Goal: Task Accomplishment & Management: Complete application form

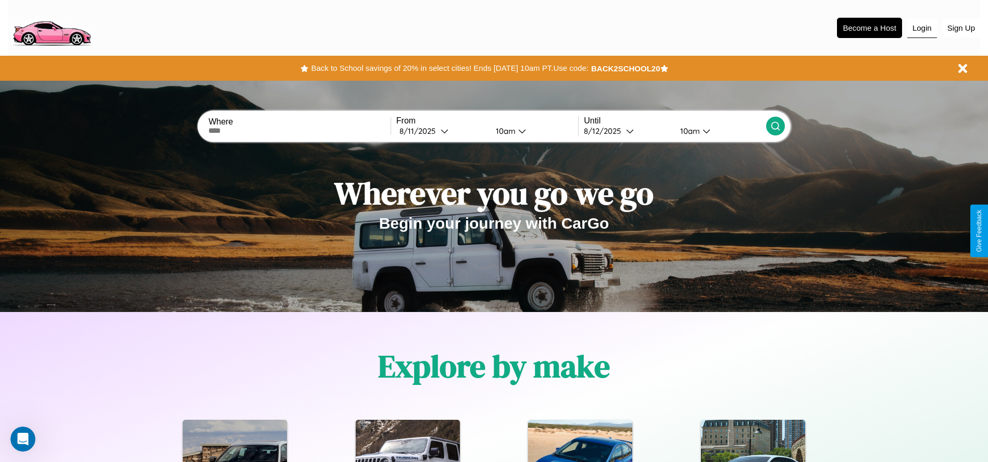
click at [921, 28] on button "Login" at bounding box center [922, 28] width 30 height 20
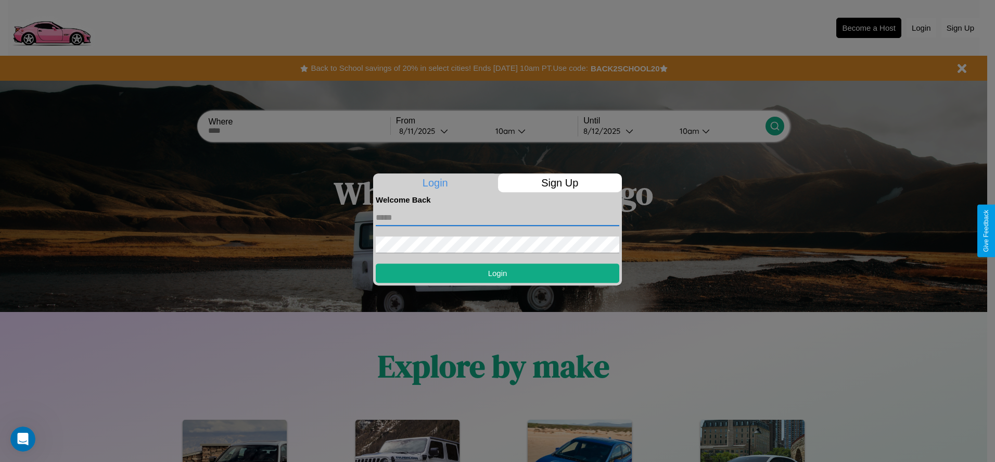
click at [498, 217] on input "text" at bounding box center [498, 217] width 244 height 17
type input "**********"
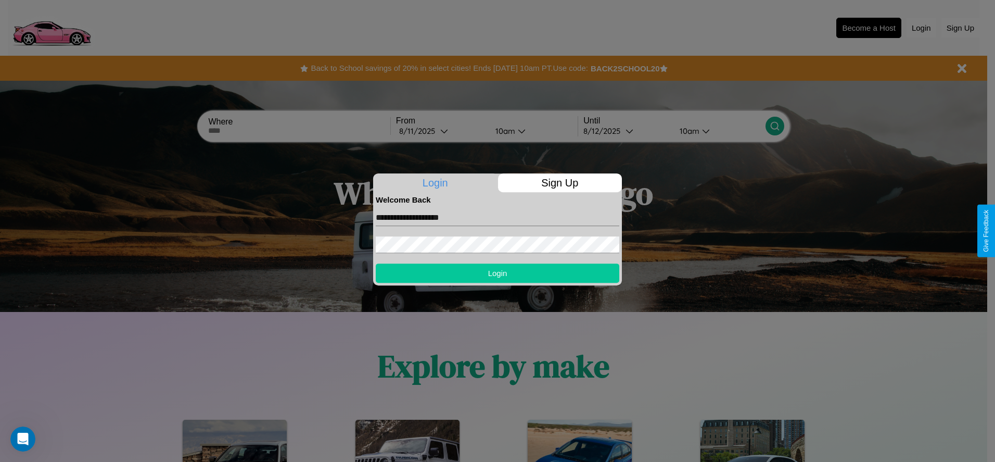
click at [498, 273] on button "Login" at bounding box center [498, 272] width 244 height 19
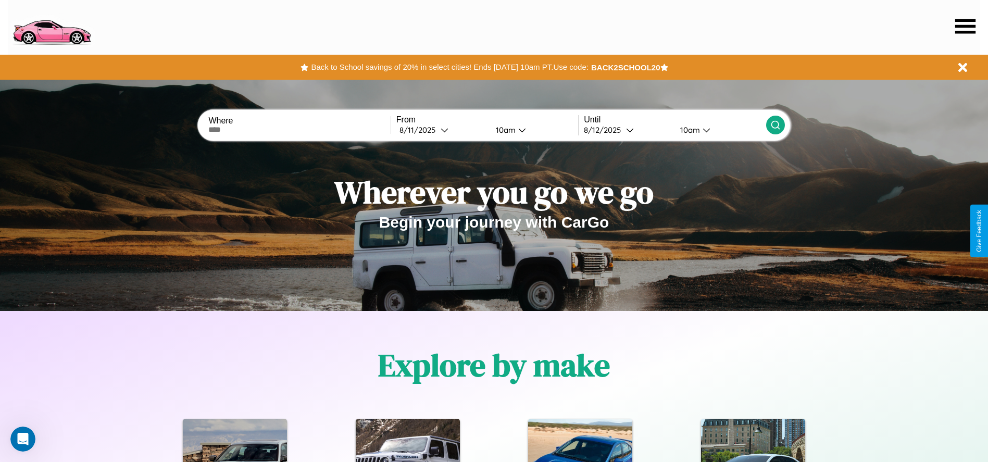
scroll to position [216, 0]
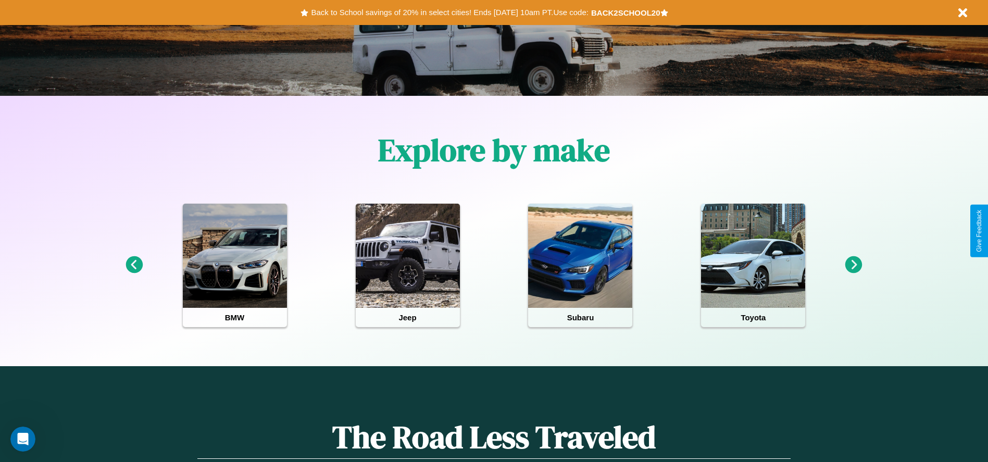
click at [853, 265] on icon at bounding box center [853, 264] width 17 height 17
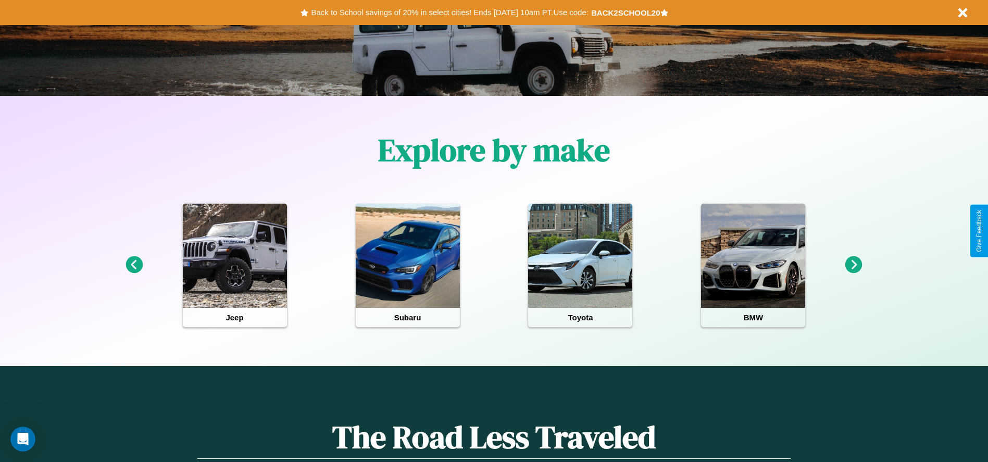
click at [853, 265] on icon at bounding box center [853, 264] width 17 height 17
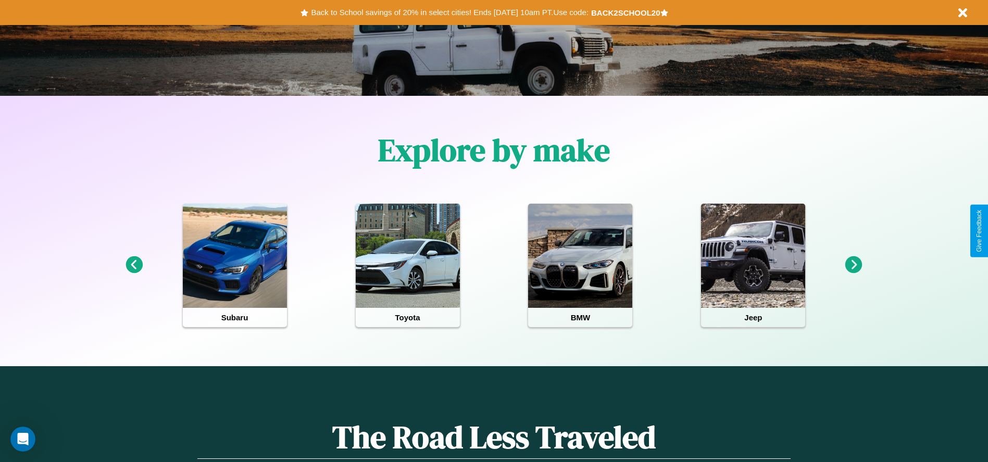
click at [853, 265] on icon at bounding box center [853, 264] width 17 height 17
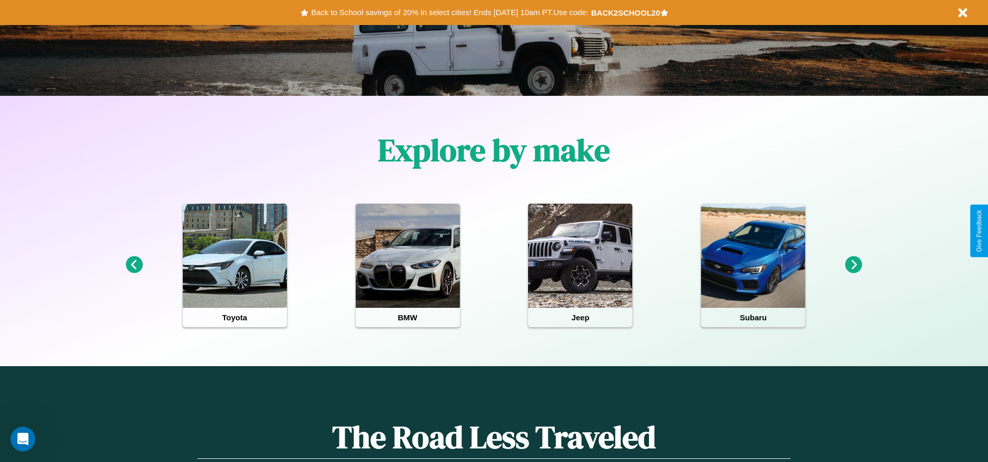
scroll to position [0, 0]
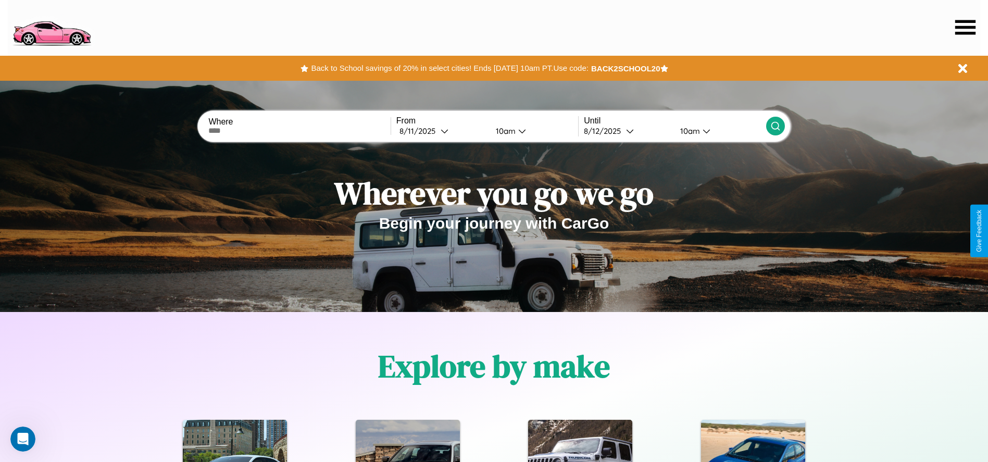
click at [965, 27] on icon at bounding box center [965, 27] width 20 height 15
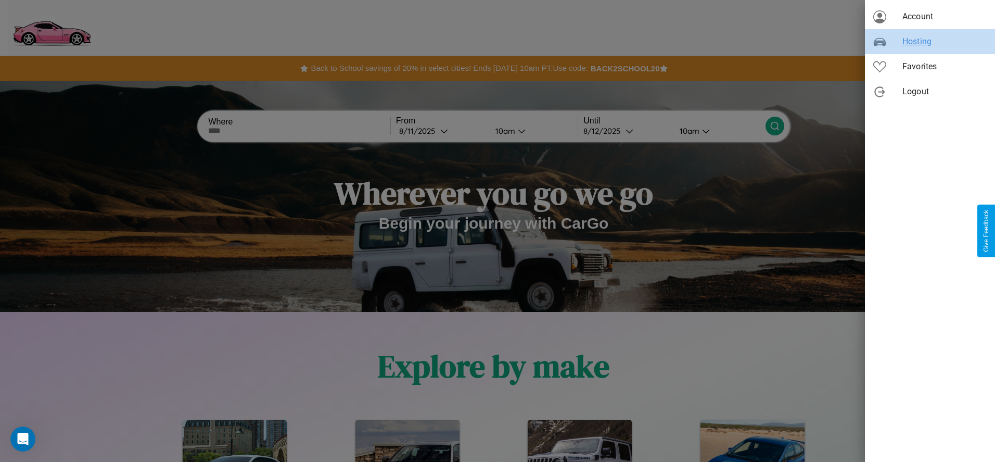
click at [930, 42] on span "Hosting" at bounding box center [945, 41] width 84 height 12
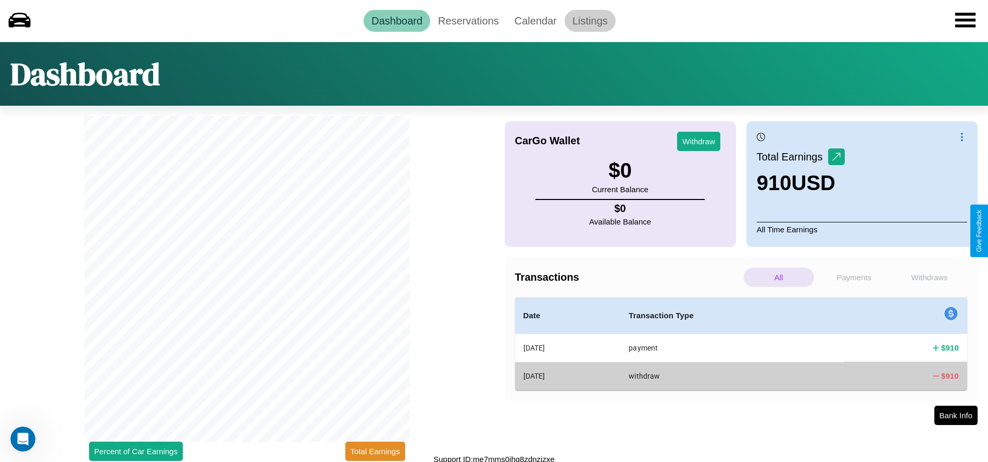
click at [589, 20] on link "Listings" at bounding box center [589, 21] width 51 height 22
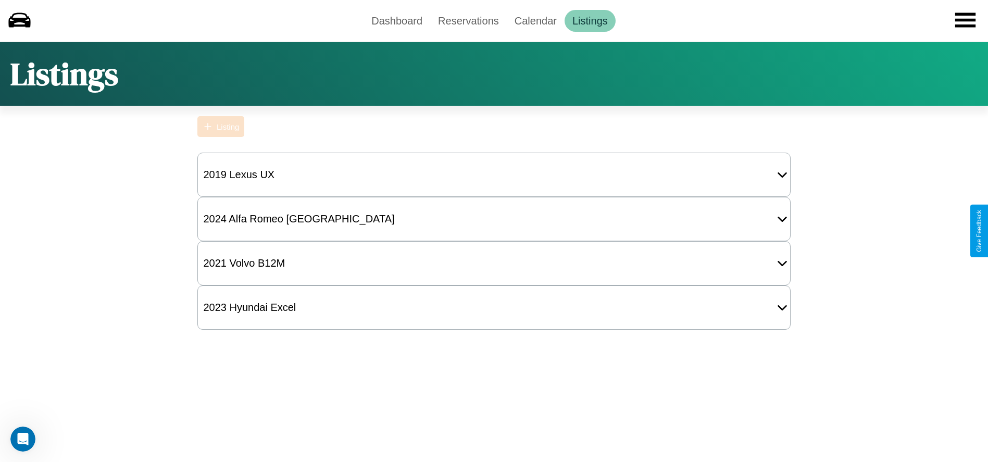
click at [221, 126] on div "Listing" at bounding box center [228, 126] width 22 height 9
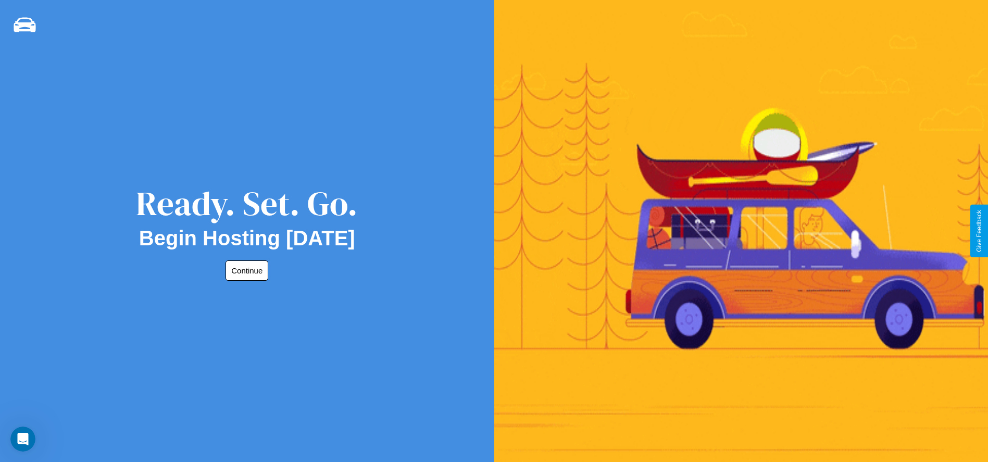
click at [245, 270] on button "Continue" at bounding box center [246, 270] width 43 height 20
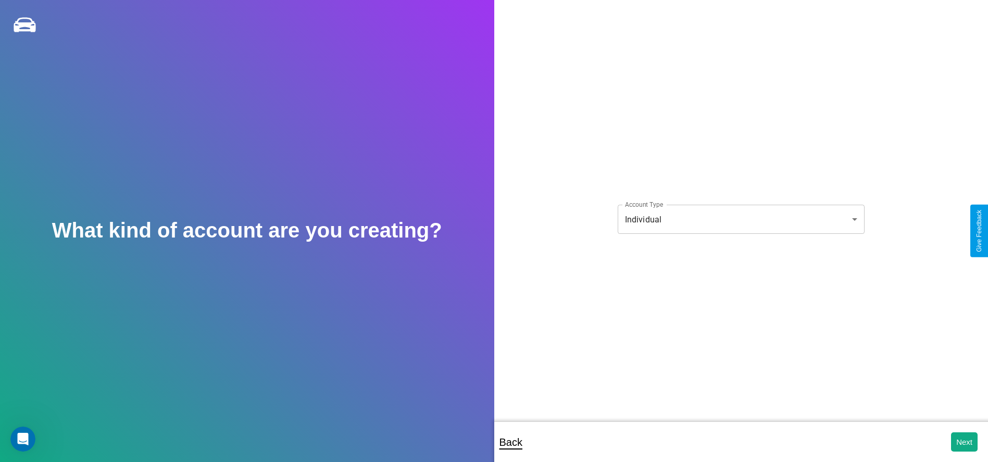
click at [740, 219] on body "**********" at bounding box center [494, 238] width 988 height 476
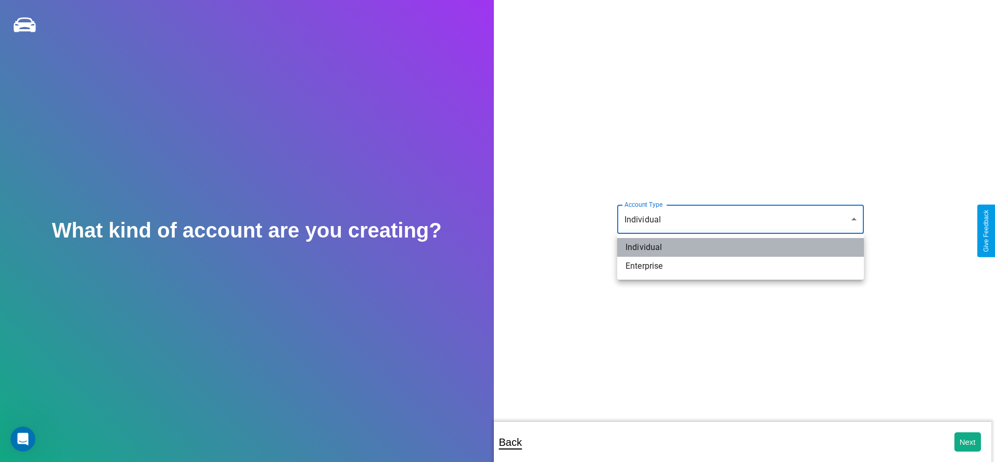
click at [741, 247] on li "Individual" at bounding box center [740, 247] width 247 height 19
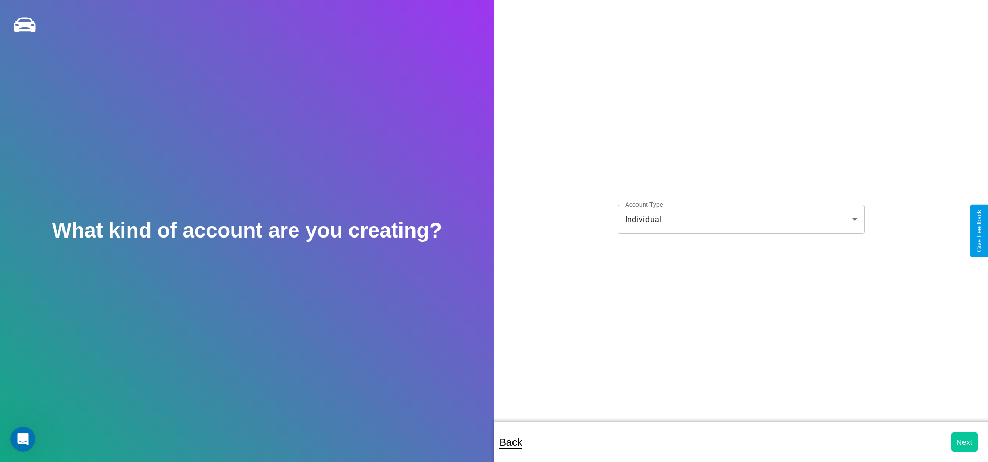
click at [964, 441] on button "Next" at bounding box center [964, 441] width 27 height 19
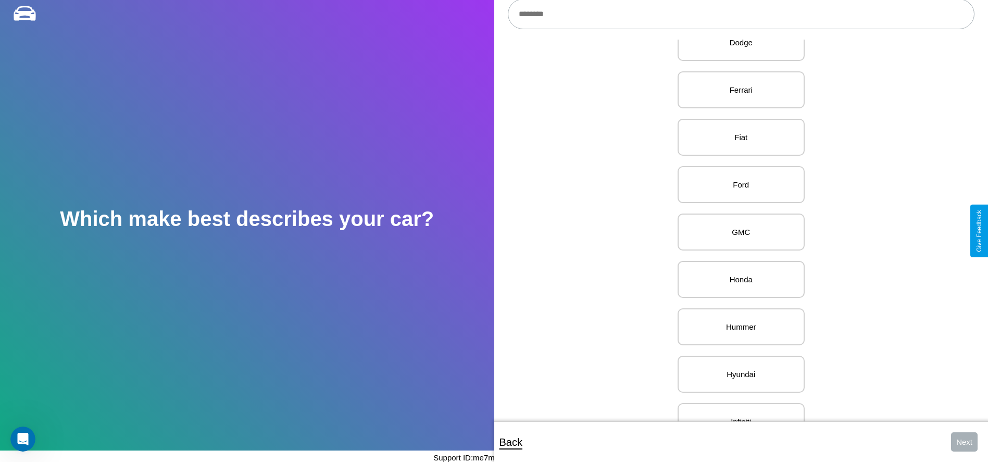
scroll to position [506, 0]
click at [737, 231] on p "GMC" at bounding box center [741, 230] width 104 height 14
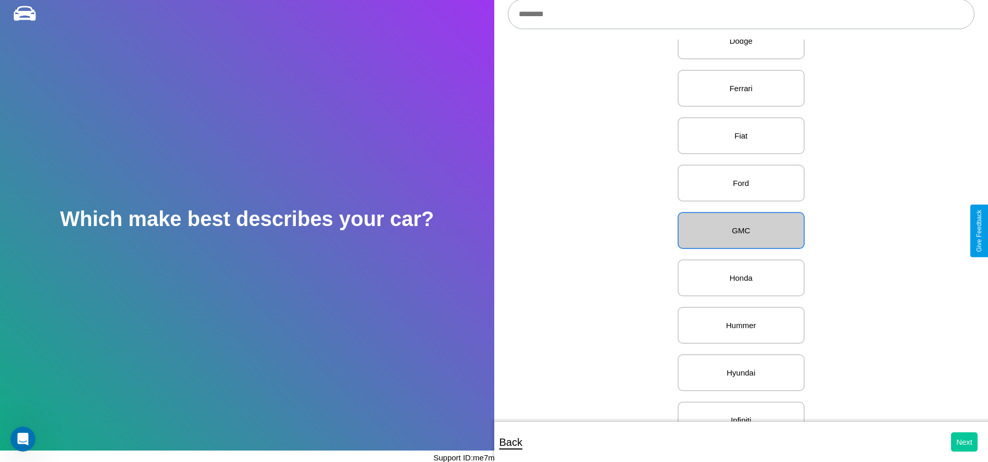
click at [964, 441] on button "Next" at bounding box center [964, 441] width 27 height 19
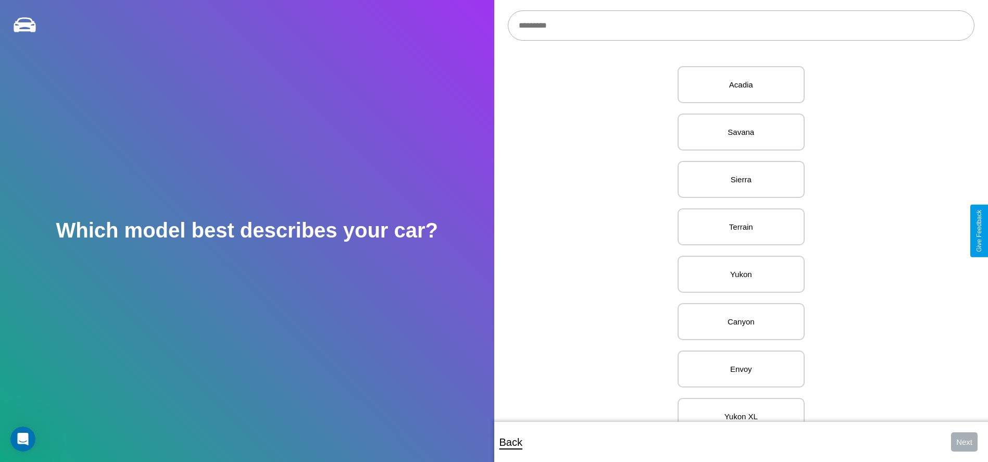
click at [740, 26] on input "text" at bounding box center [741, 25] width 466 height 30
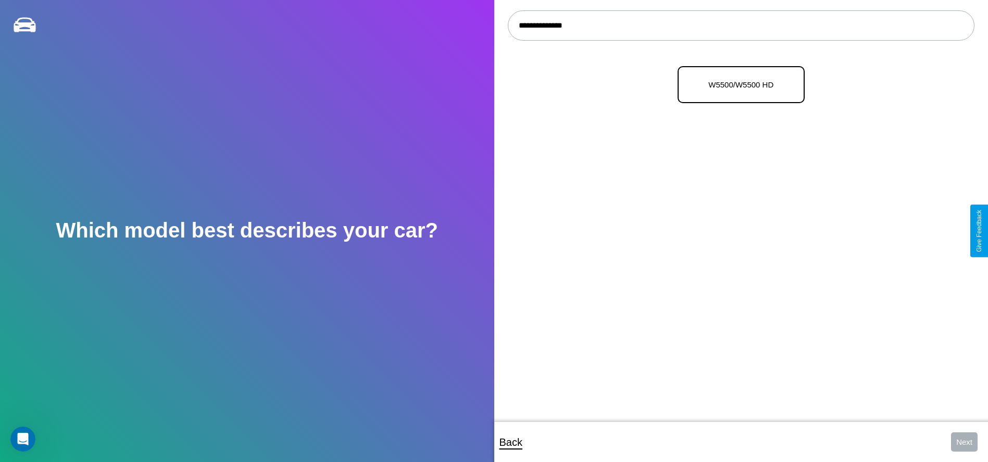
type input "**********"
click at [737, 85] on p "W5500/W5500 HD" at bounding box center [741, 85] width 104 height 14
click at [964, 441] on button "Next" at bounding box center [964, 441] width 27 height 19
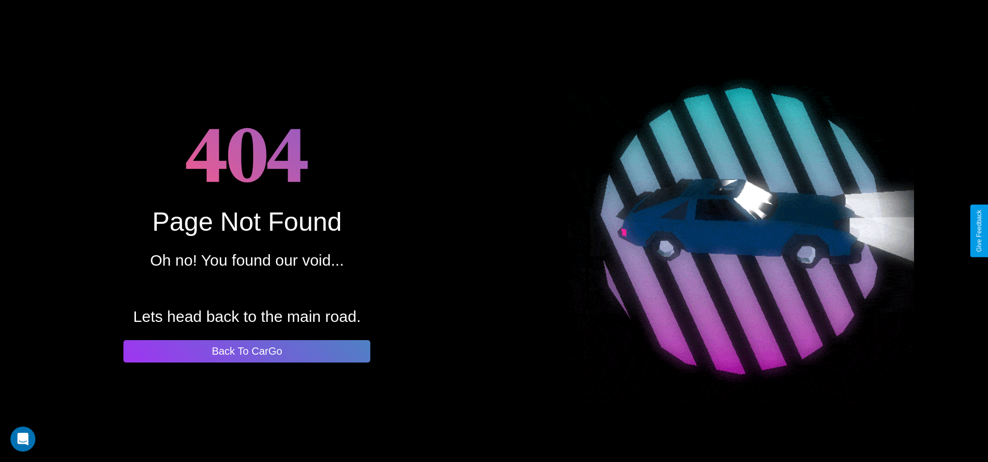
click at [247, 351] on button "Back To CarGo" at bounding box center [246, 351] width 247 height 22
